Goal: Information Seeking & Learning: Learn about a topic

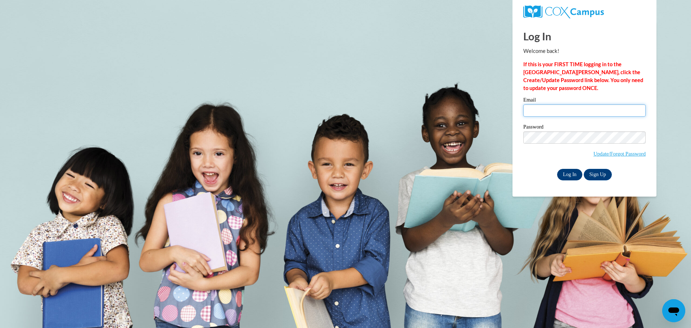
type input "carlabsapp1982@gmail.com"
click at [564, 172] on input "Log In" at bounding box center [569, 175] width 25 height 12
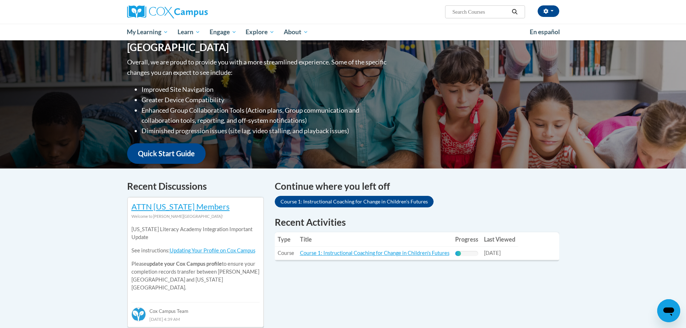
scroll to position [144, 0]
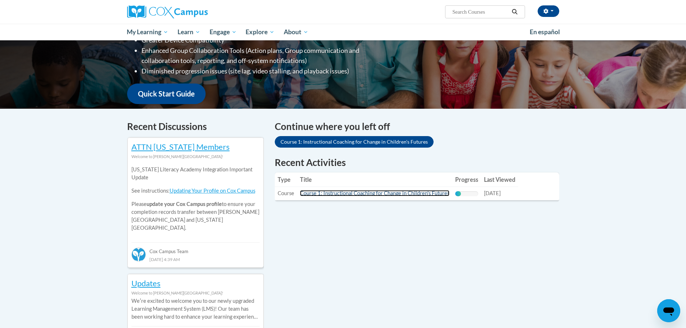
click at [383, 190] on link "Course 1: Instructional Coaching for Change in Children's Futures" at bounding box center [374, 193] width 149 height 6
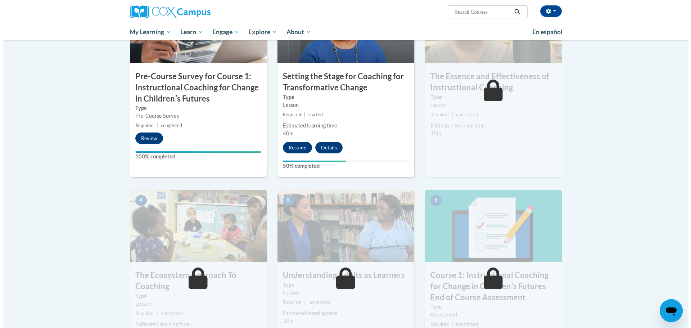
scroll to position [100, 0]
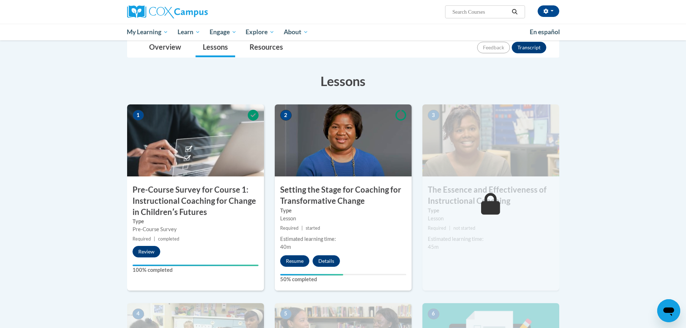
click at [290, 254] on div "2 Setting the Stage for Coaching for Transformative Change Type Lesson Required…" at bounding box center [343, 197] width 137 height 186
click at [291, 258] on button "Resume" at bounding box center [294, 261] width 29 height 12
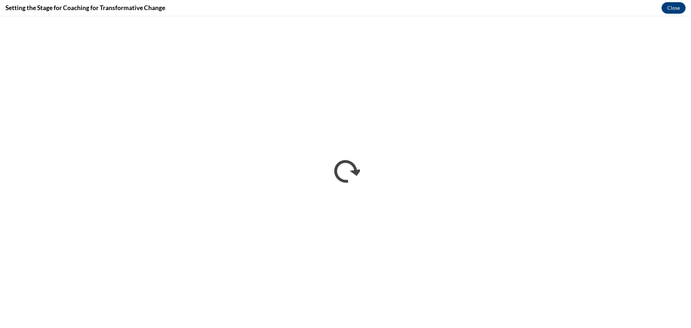
scroll to position [0, 0]
